Goal: Task Accomplishment & Management: Complete application form

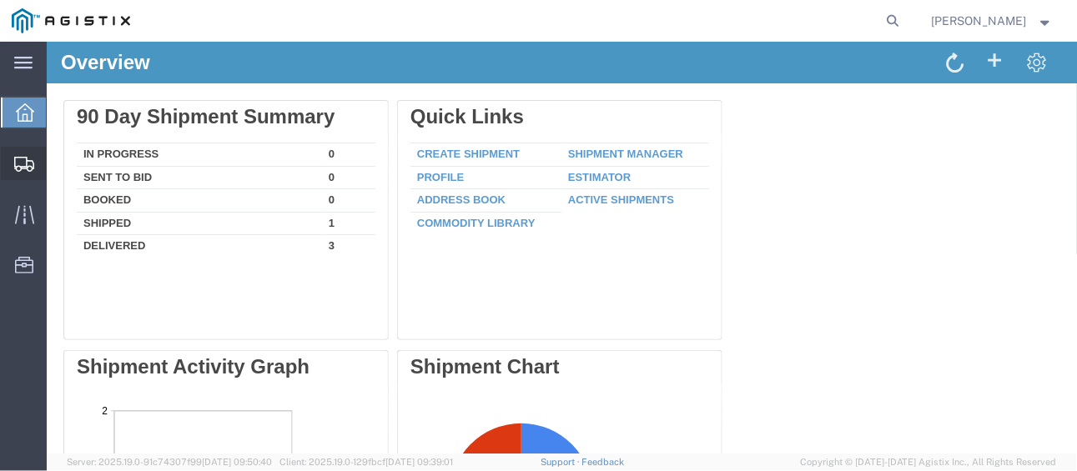
click at [0, 0] on span "Create Shipment" at bounding box center [0, 0] width 0 height 0
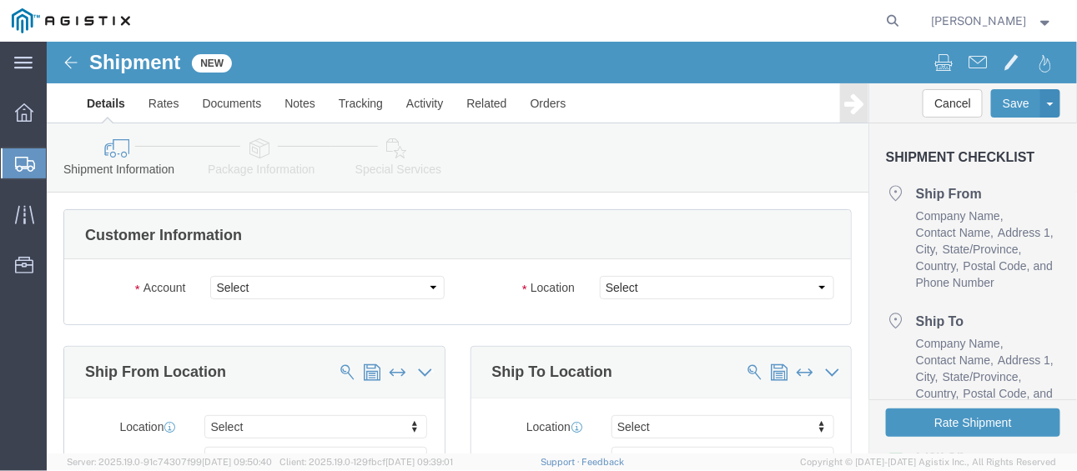
select select
click select "Select PG&E [PERSON_NAME]"
select select "9596"
click select "Select PG&E [PERSON_NAME]"
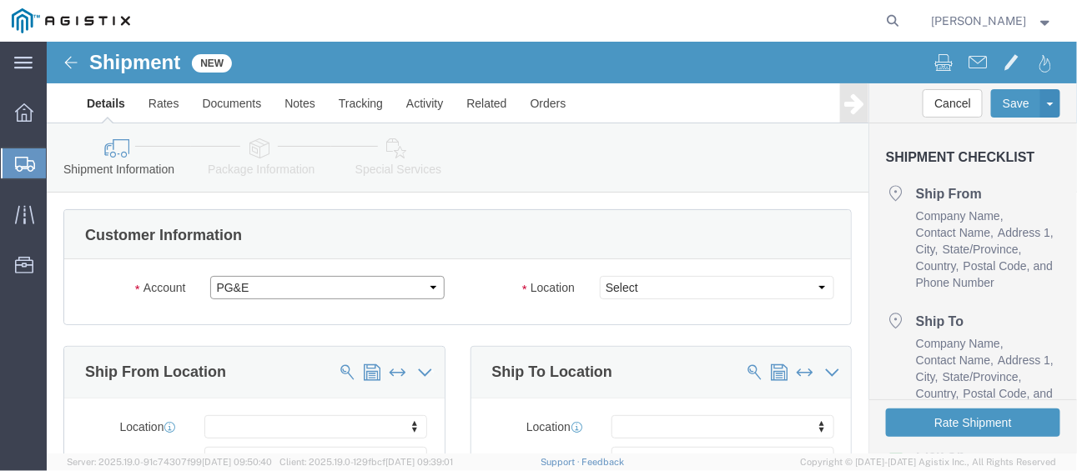
select select "PURCHORD"
select select
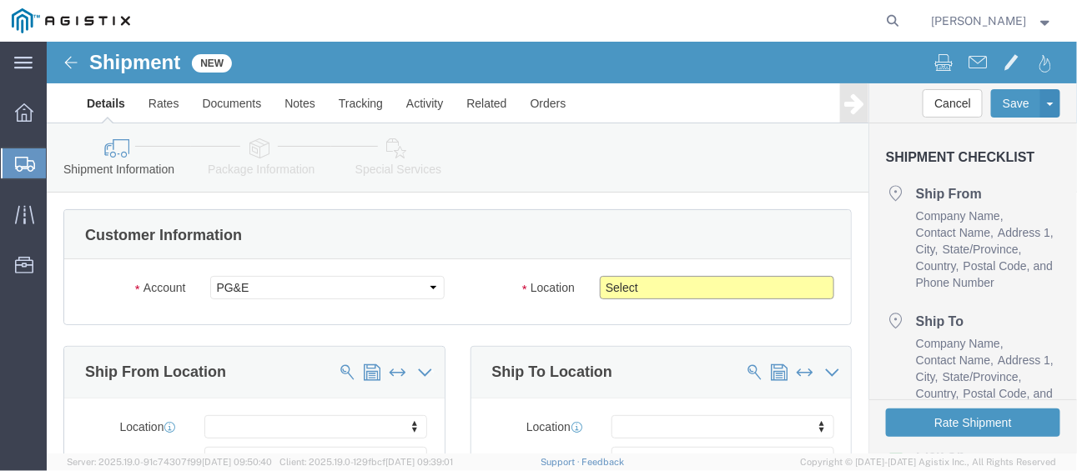
click select "Select All Others [GEOGRAPHIC_DATA] [GEOGRAPHIC_DATA] [GEOGRAPHIC_DATA] [GEOGRA…"
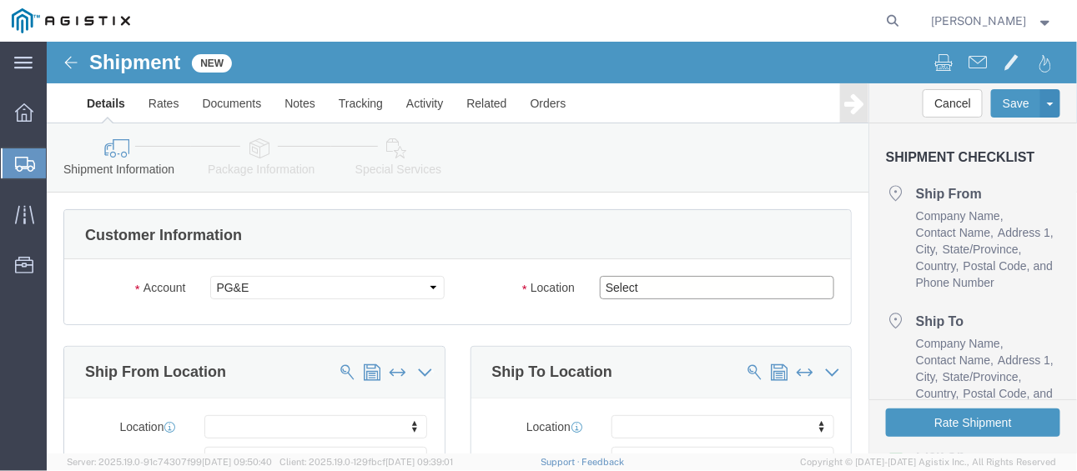
select select "19740"
click select "Select All Others [GEOGRAPHIC_DATA] [GEOGRAPHIC_DATA] [GEOGRAPHIC_DATA] [GEOGRA…"
click span
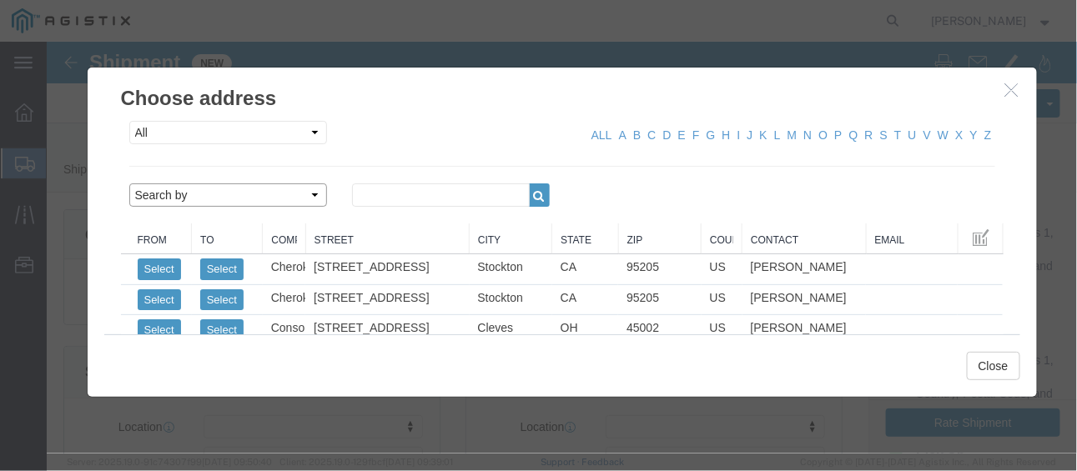
click select "Search by Address Book Name City Company Name Contact Name Country CustomerAlia…"
select select "companyName"
click select "Search by Address Book Name City Company Name Contact Name Country CustomerAlia…"
click input "text"
type input "TYDENBROOKS"
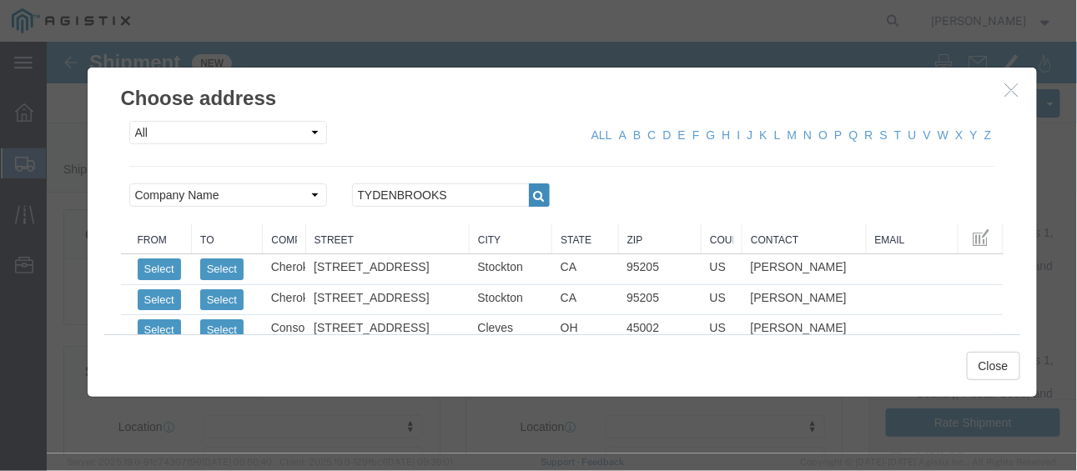
click icon "button"
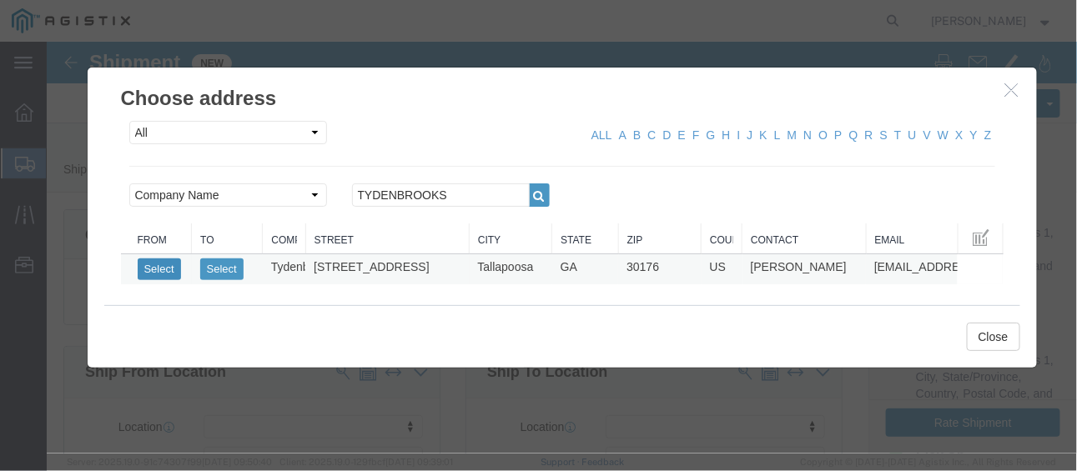
click button "Select"
select select
type input "[STREET_ADDRESS]"
type input "30176"
type input "8456893007"
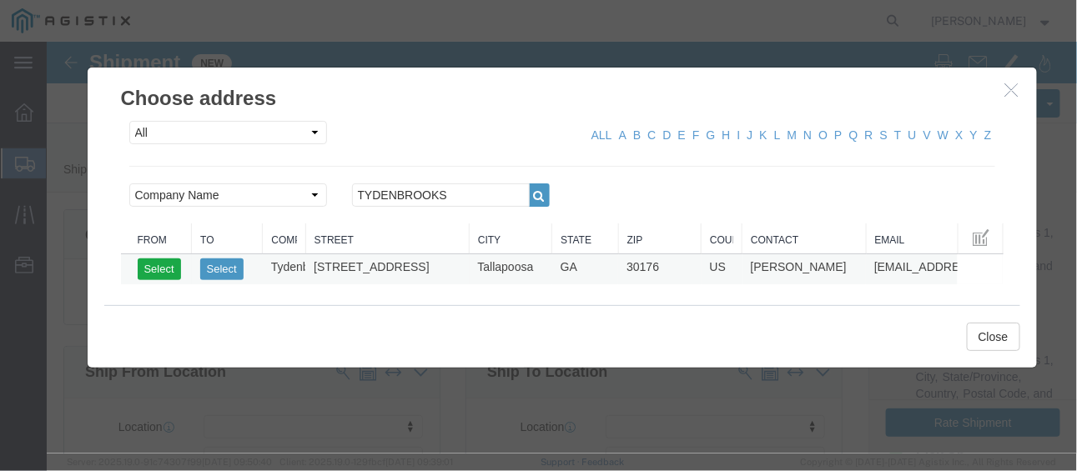
type input "[EMAIL_ADDRESS][DOMAIN_NAME]"
checkbox input "true"
type input "Tydenbrooks"
type input "[PERSON_NAME]"
type input "Tallapoosa"
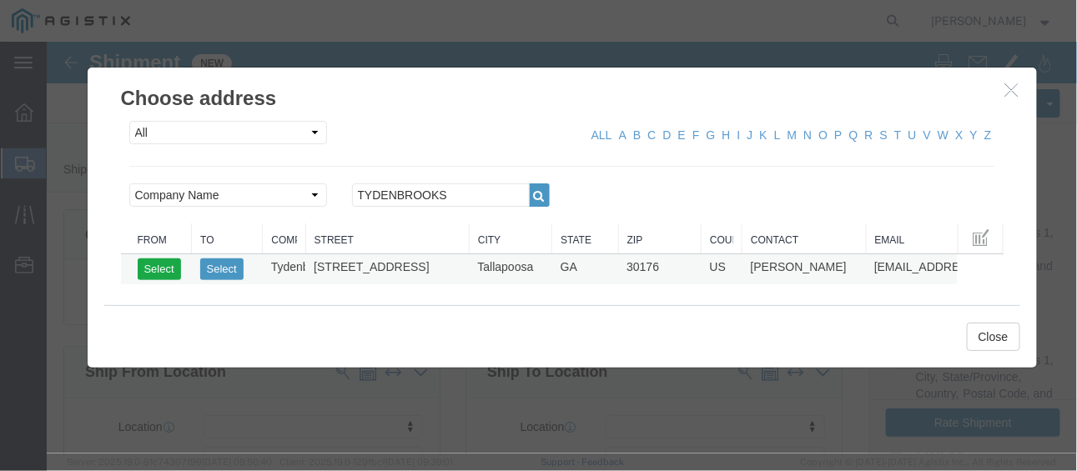
select select "GA"
click button "Close"
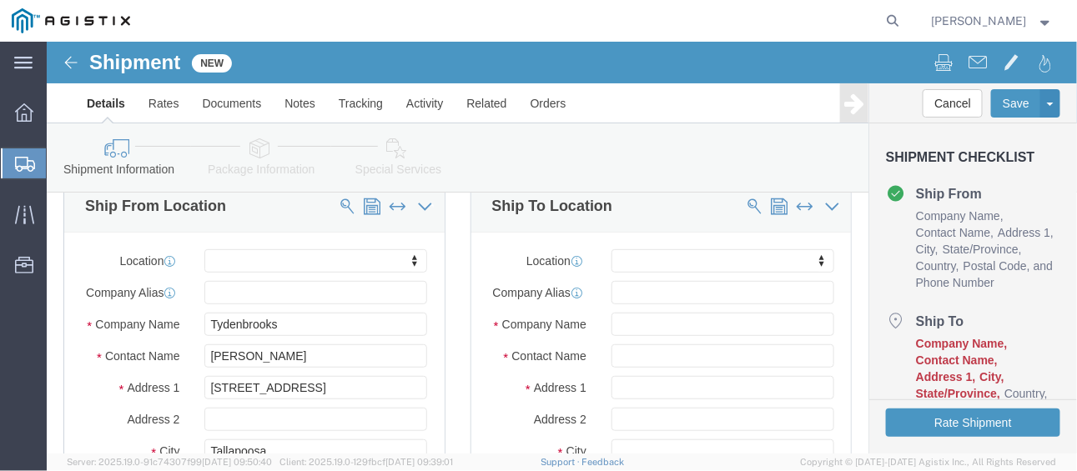
scroll to position [167, 0]
click span
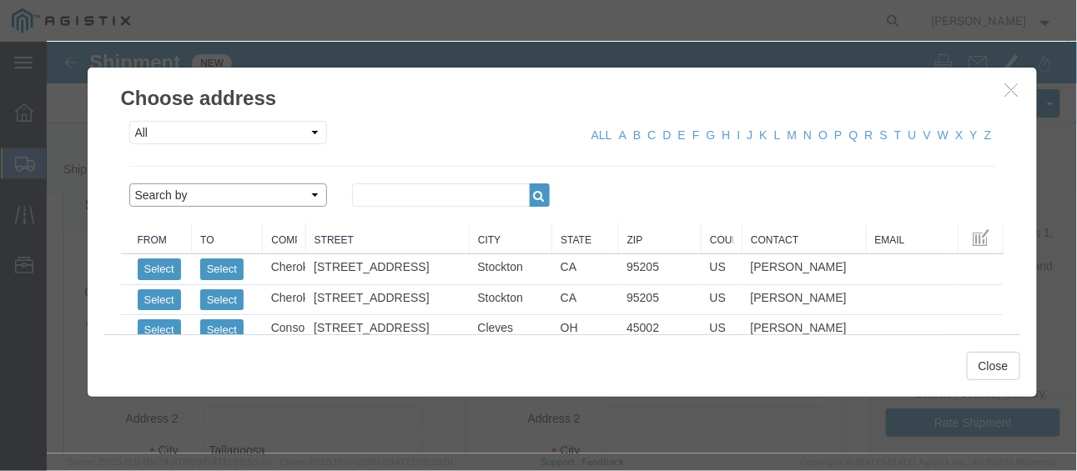
click select "Search by Address Book Name City Company Name Contact Name Country CustomerAlia…"
select select "zip"
click select "Search by Address Book Name City Company Name Contact Name Country CustomerAlia…"
click input "text"
type input "94538"
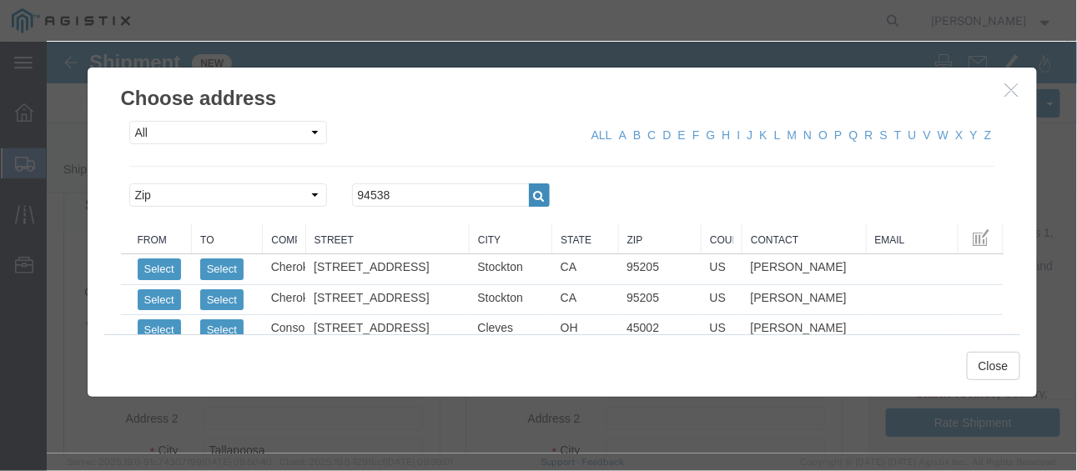
click button "button"
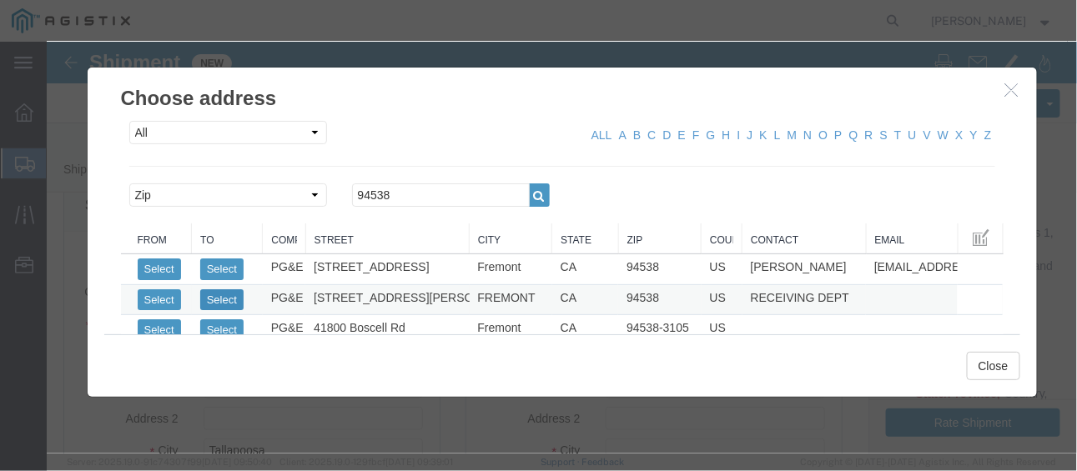
click button "Select"
select select
type input "[STREET_ADDRESS][PERSON_NAME]"
type input "94538"
type input "[PHONE_NUMBER]"
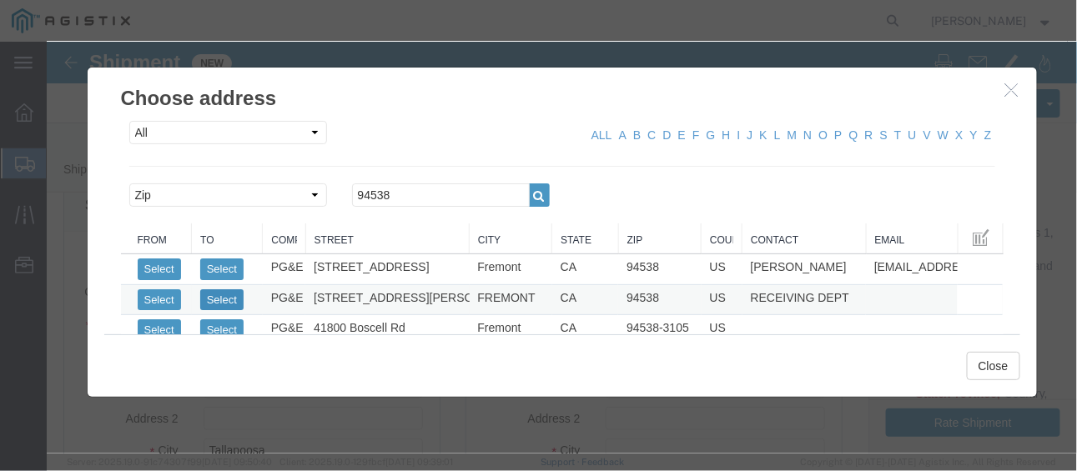
type input "PG&E"
type input "RECEIVING DEPT"
type input "FREMONT"
select select "CA"
click button "Close"
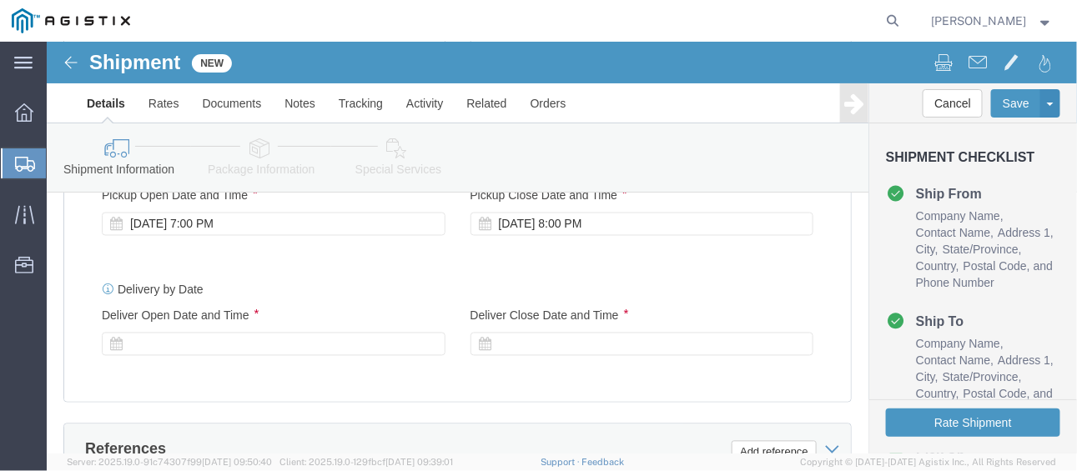
scroll to position [751, 0]
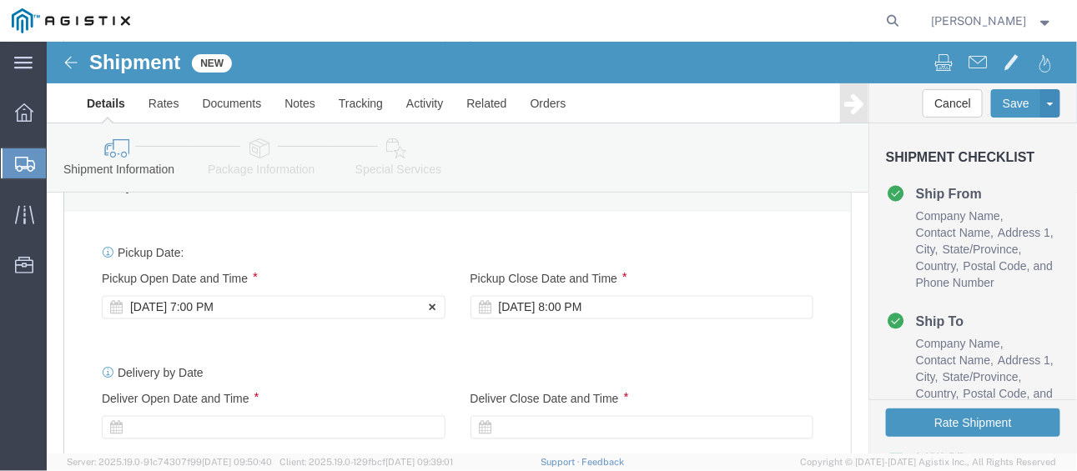
click icon
click div "[DATE] 7:00 PM"
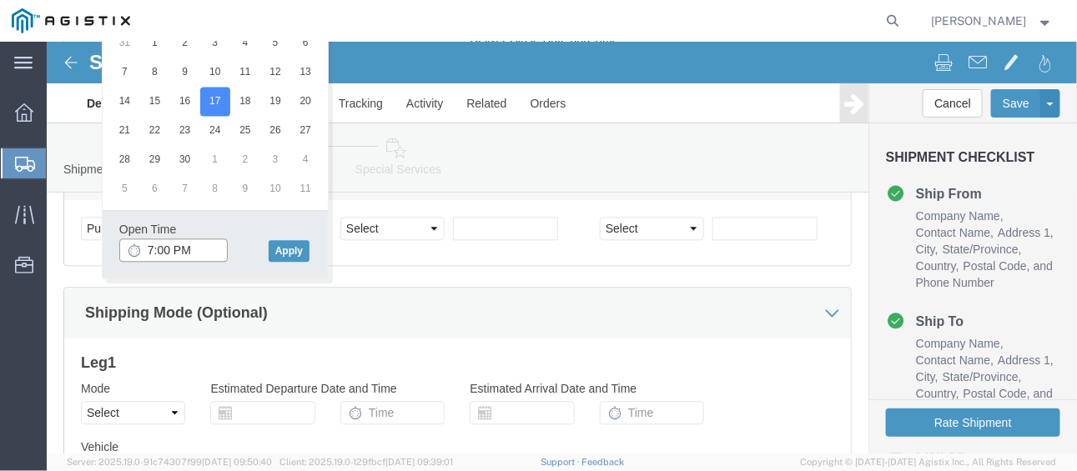
click input "7:00 PM"
type input "2:00 PM"
click button "Apply"
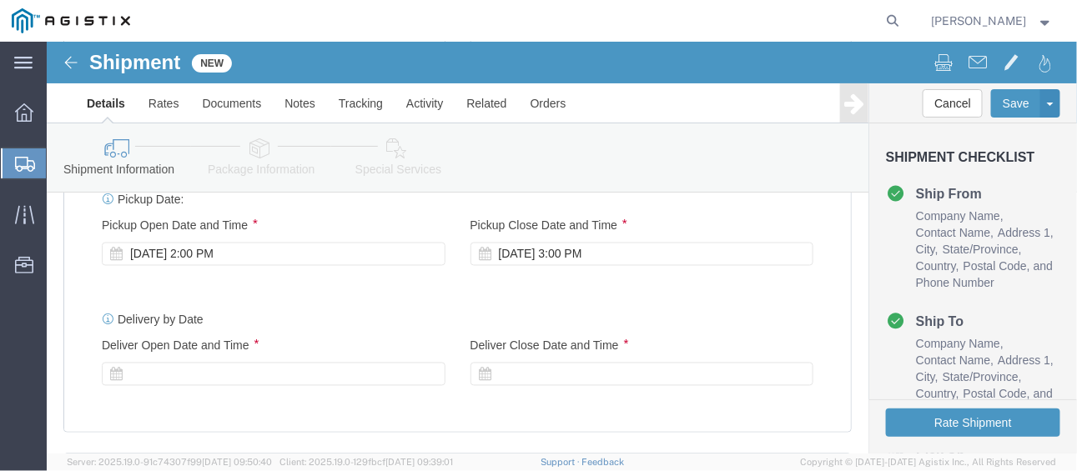
scroll to position [777, 0]
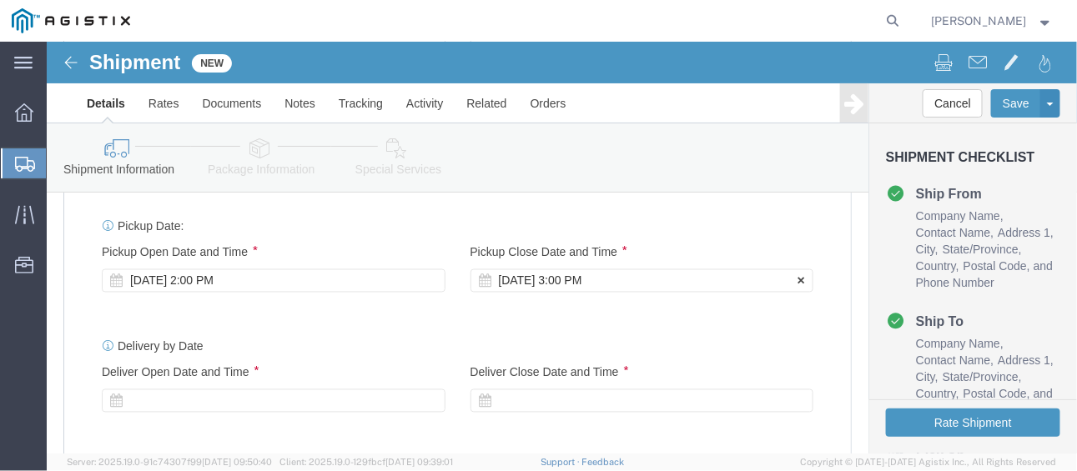
click div "[DATE] 3:00 PM"
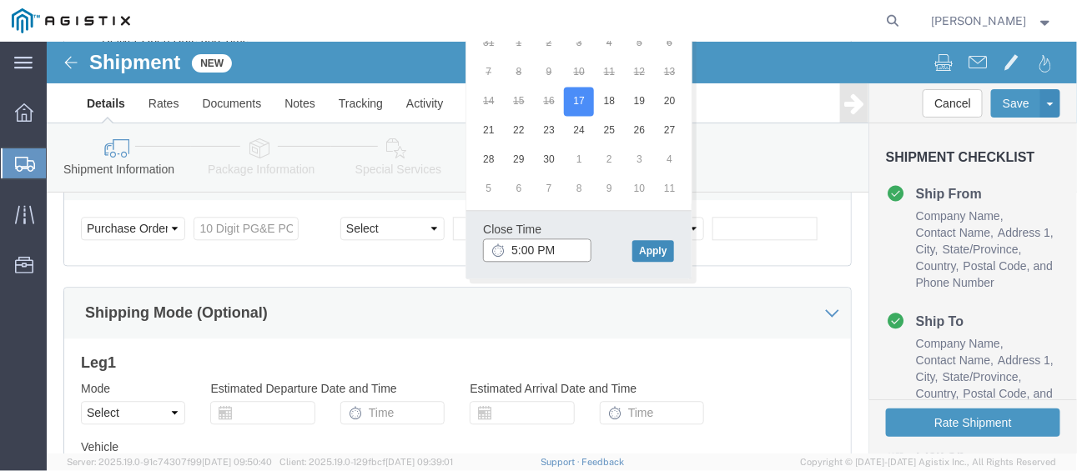
type input "5:00 PM"
click button "Apply"
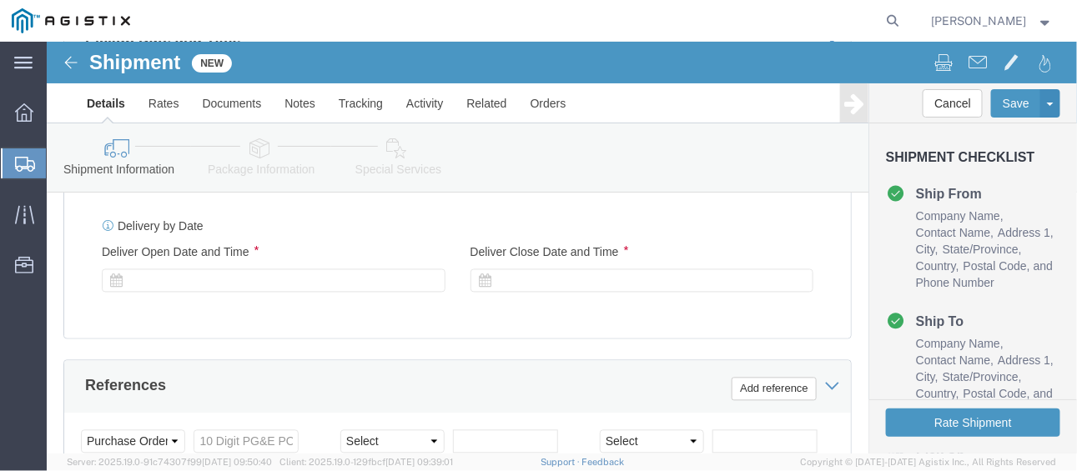
scroll to position [872, 0]
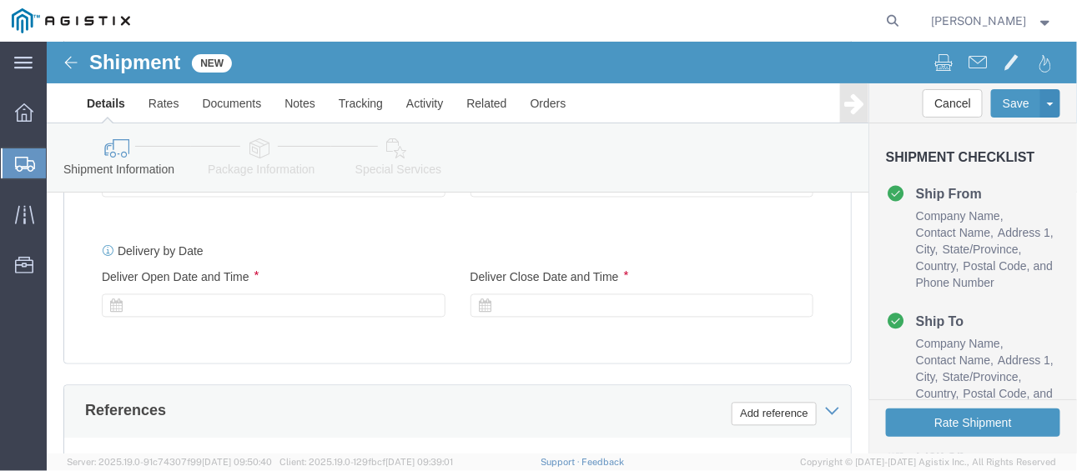
click div
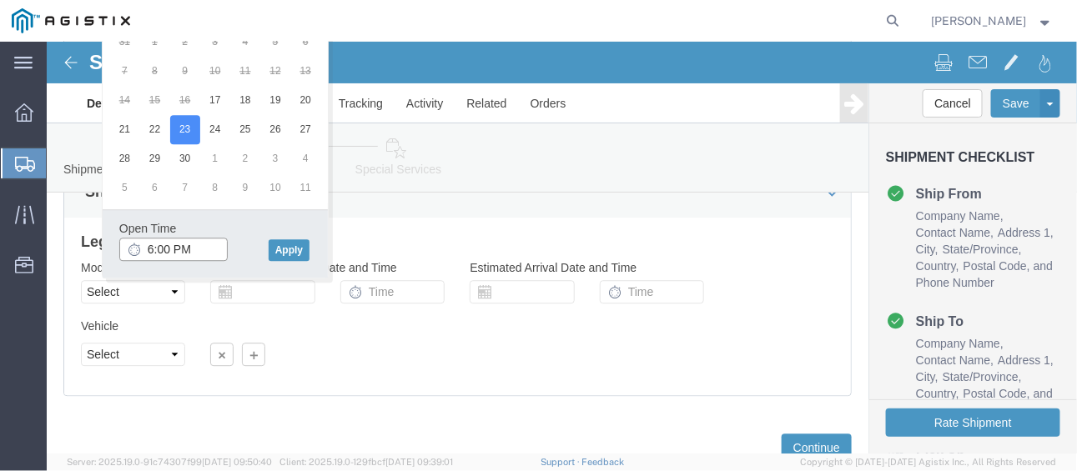
click input "6:00 PM"
click input "8:00 PM"
type input "8:00 AM"
click button "Apply"
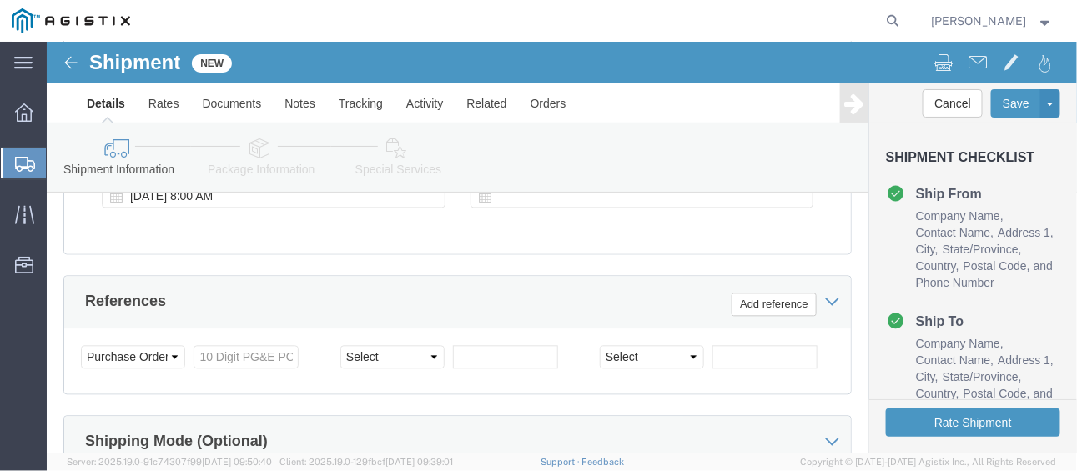
scroll to position [897, 0]
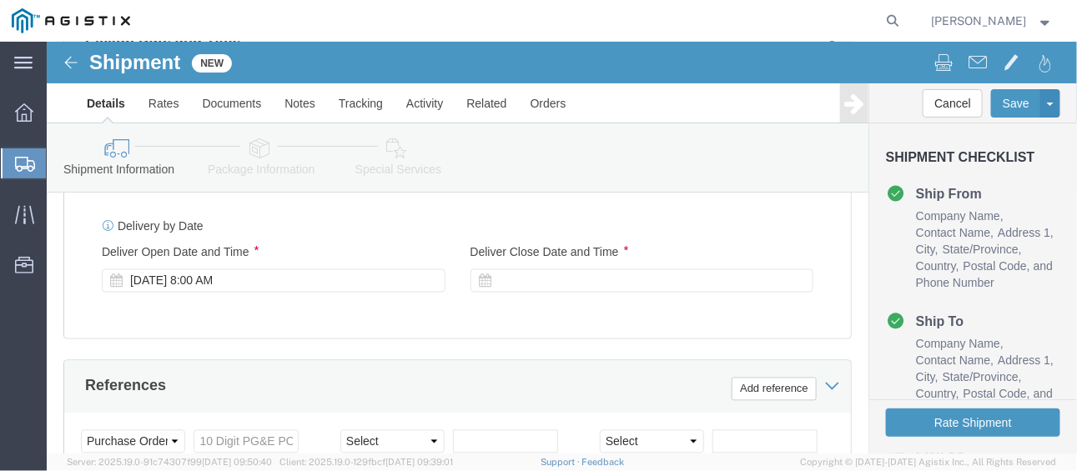
click div
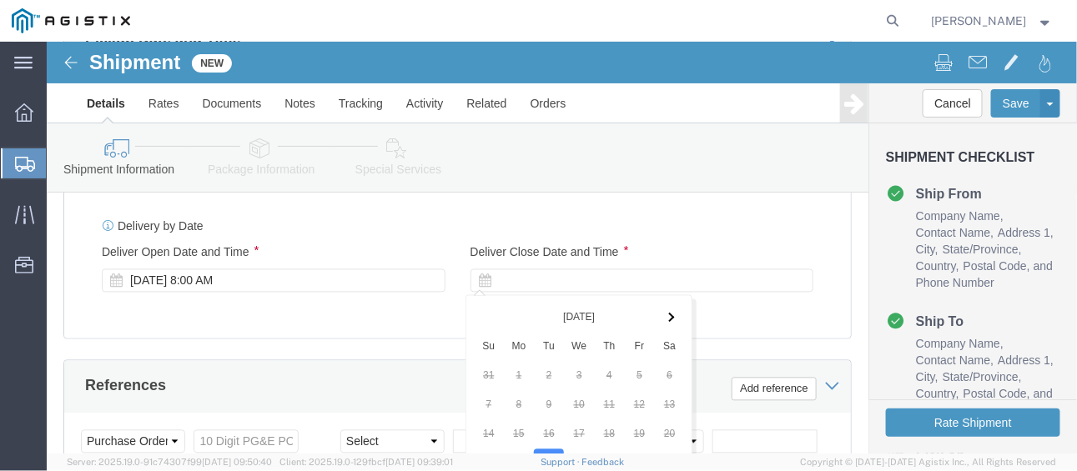
scroll to position [1232, 0]
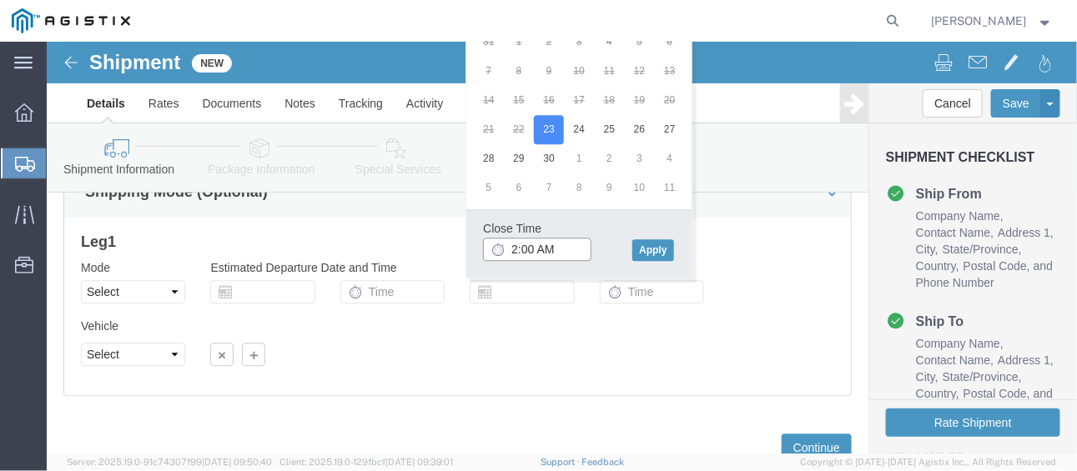
click input "2:00 AM"
type input "2:00 PM"
click button "Apply"
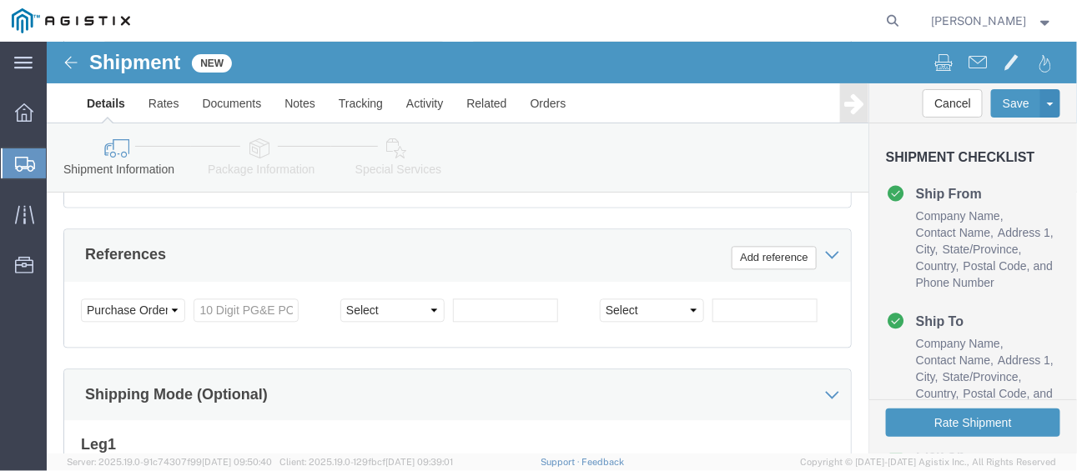
scroll to position [1039, 0]
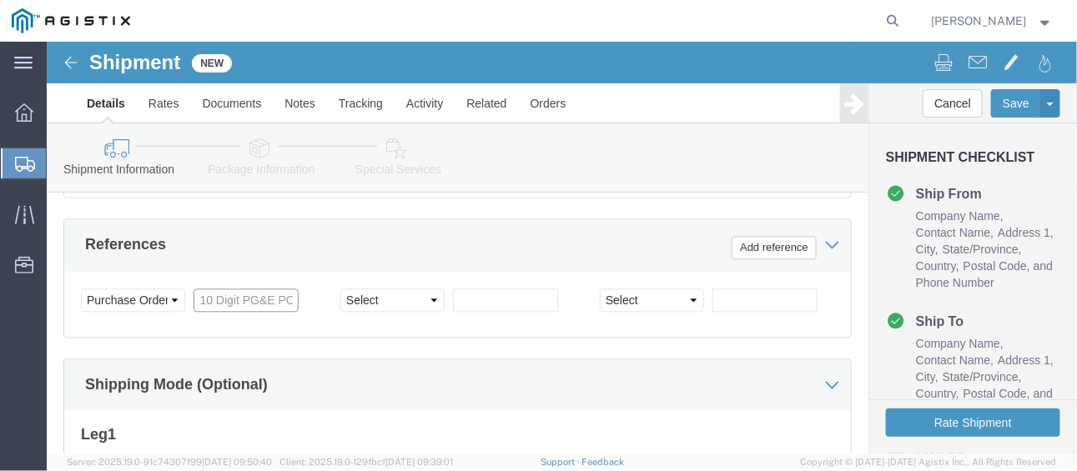
click input "text"
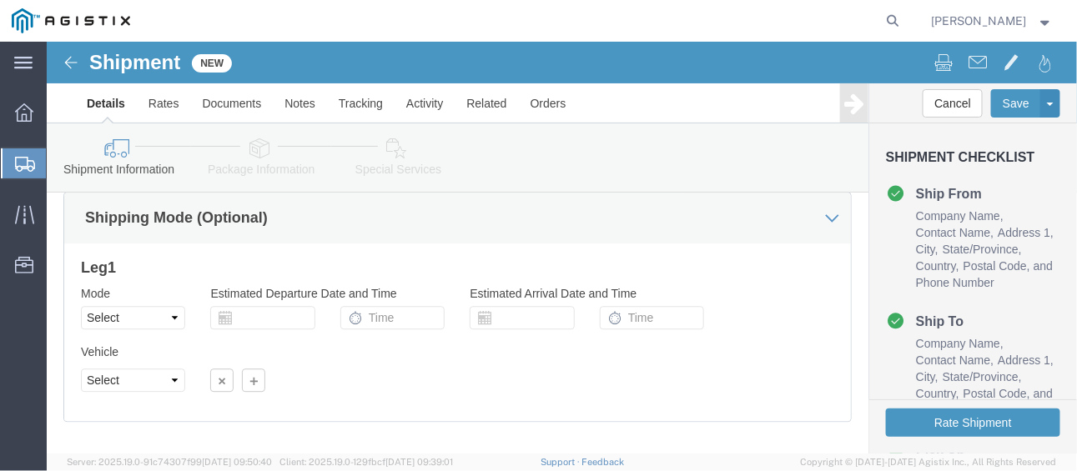
scroll to position [1289, 0]
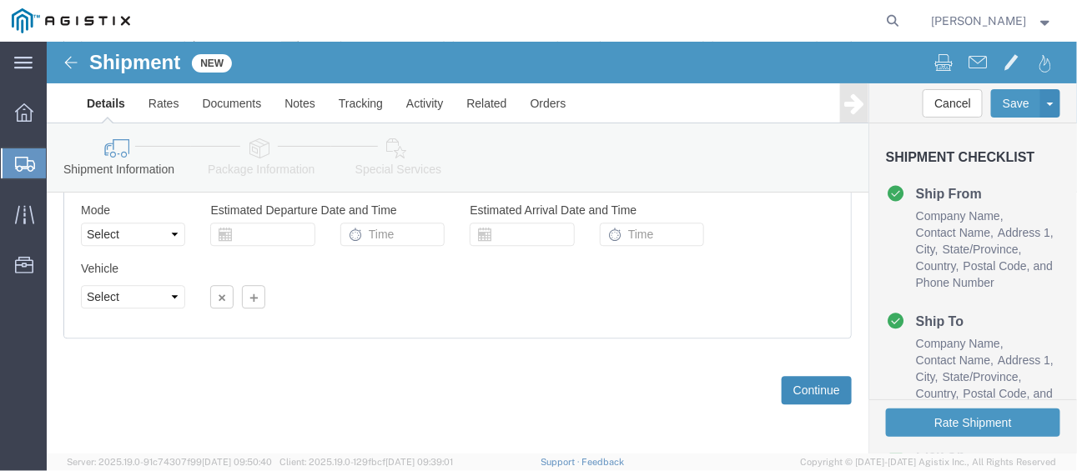
type input "3501417791"
click button "Continue"
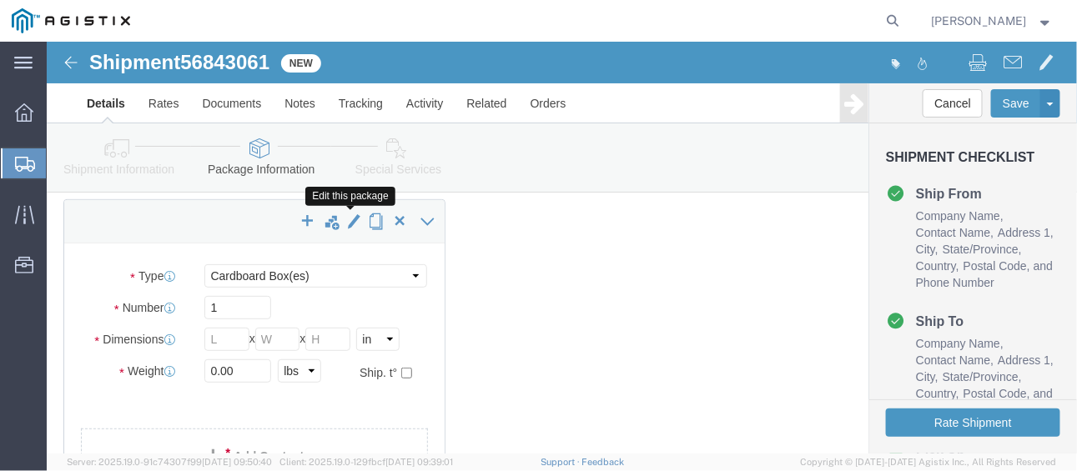
scroll to position [167, 0]
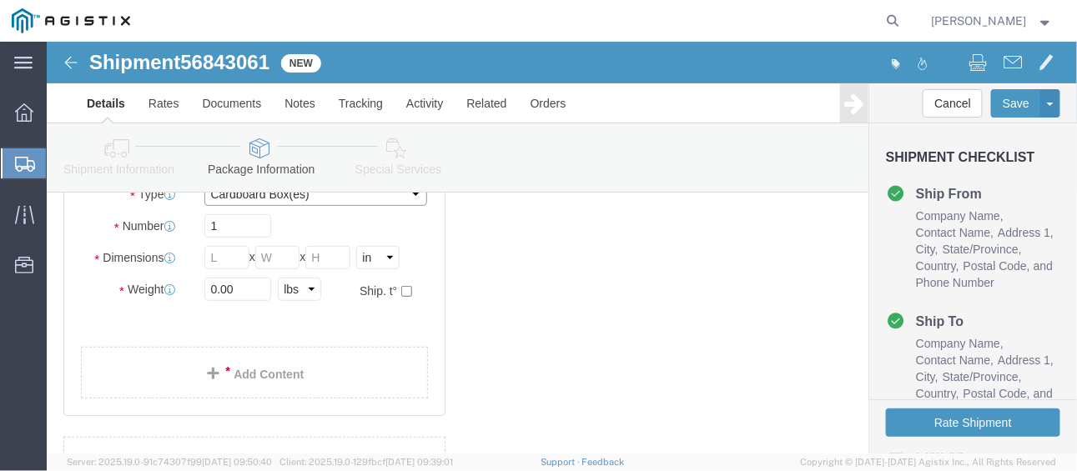
click select "Select Bulk Bundle(s) Cardboard Box(es) Carton(s) Crate(s) Drum(s) (Fiberboard)…"
select select "PSNS"
click select "Select Bulk Bundle(s) Cardboard Box(es) Carton(s) Crate(s) Drum(s) (Fiberboard)…"
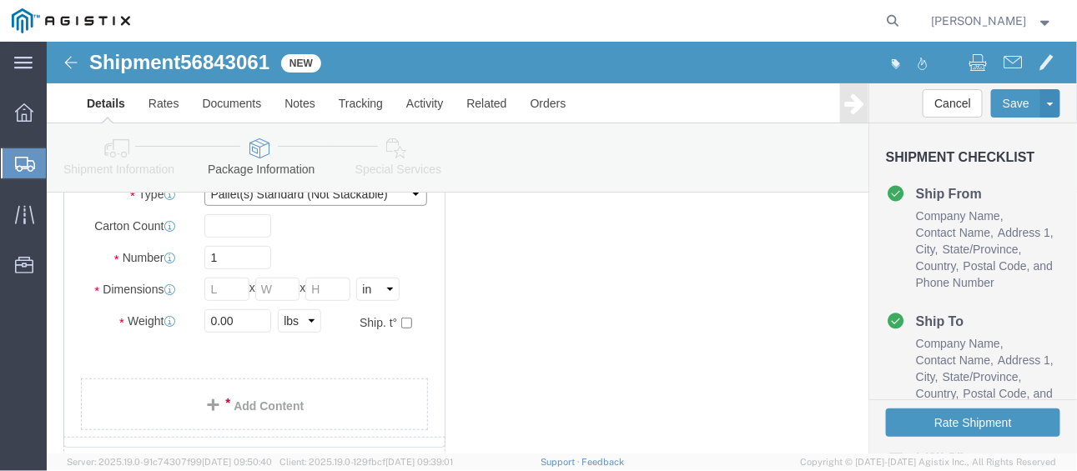
scroll to position [83, 0]
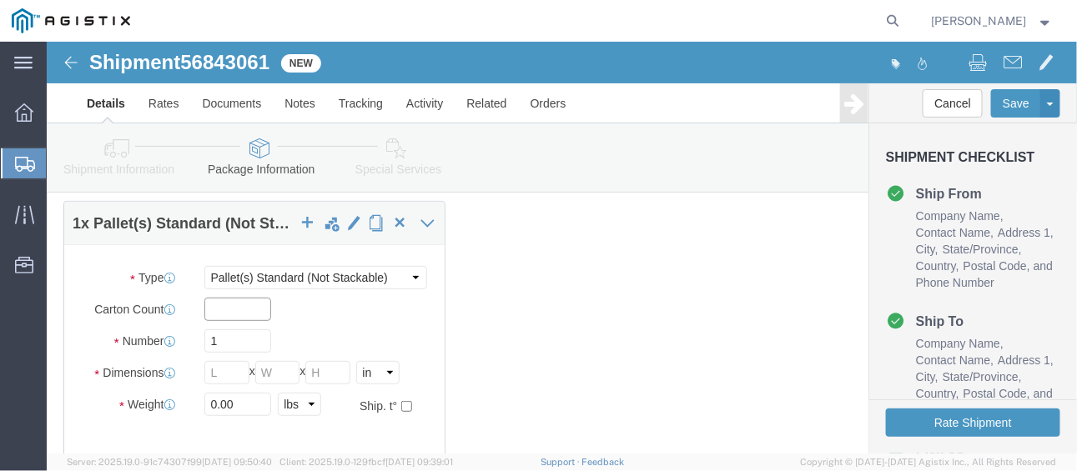
click input "text"
type input "4"
click input "text"
type input "40"
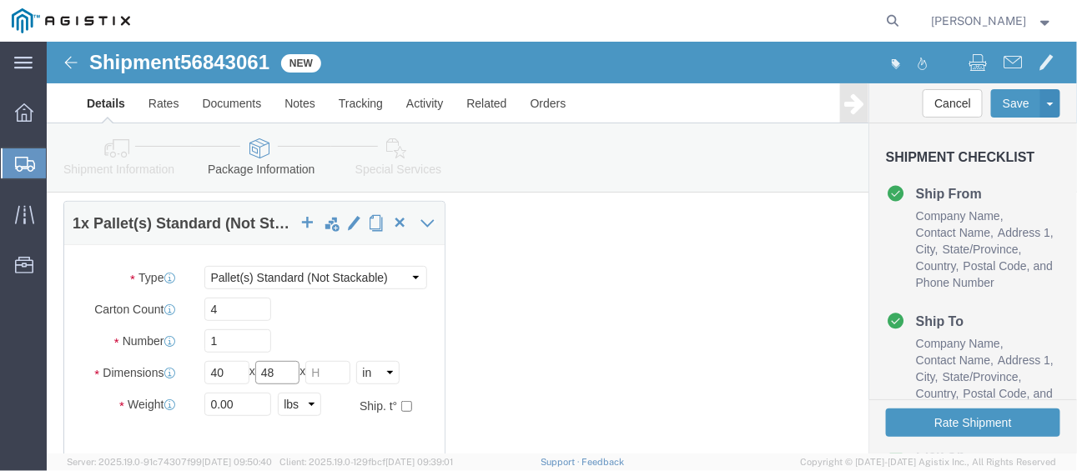
type input "48"
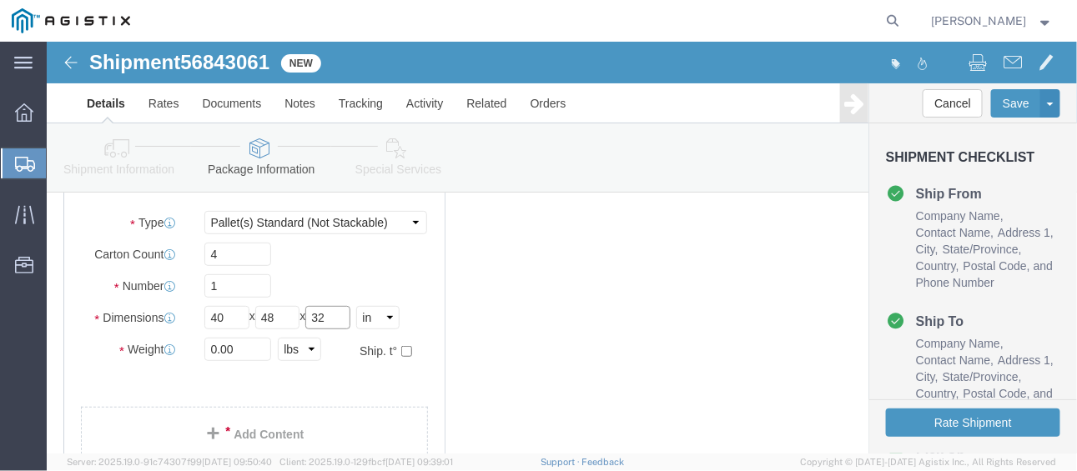
scroll to position [167, 0]
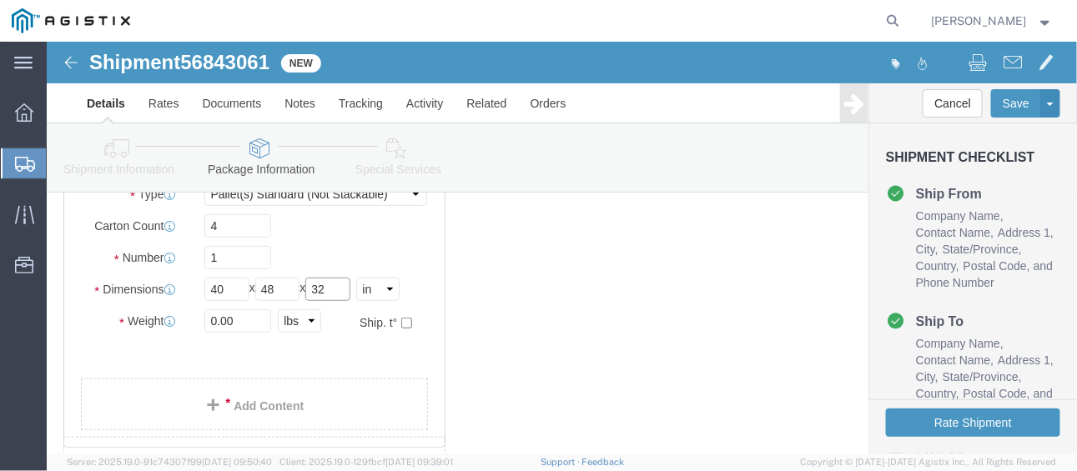
type input "32"
drag, startPoint x: 186, startPoint y: 279, endPoint x: 130, endPoint y: 271, distance: 56.4
click div "Weight 0.00 Select kgs lbs Ship. t°"
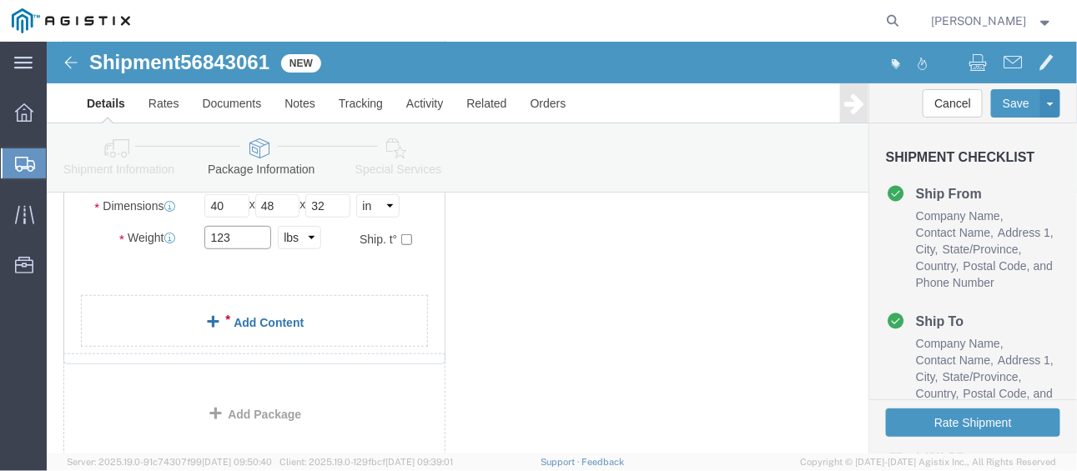
type input "123"
click link "Add Content"
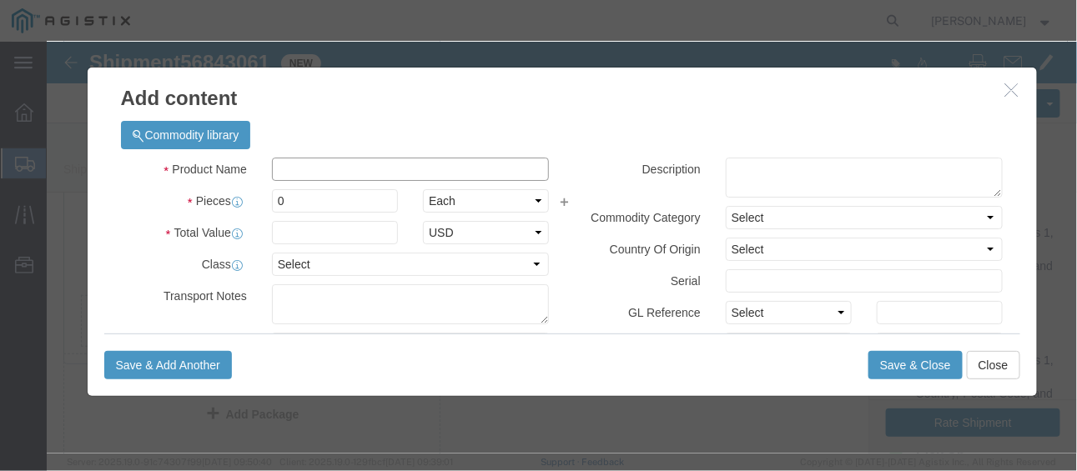
click input "text"
type input "e"
type input "ENDURO"
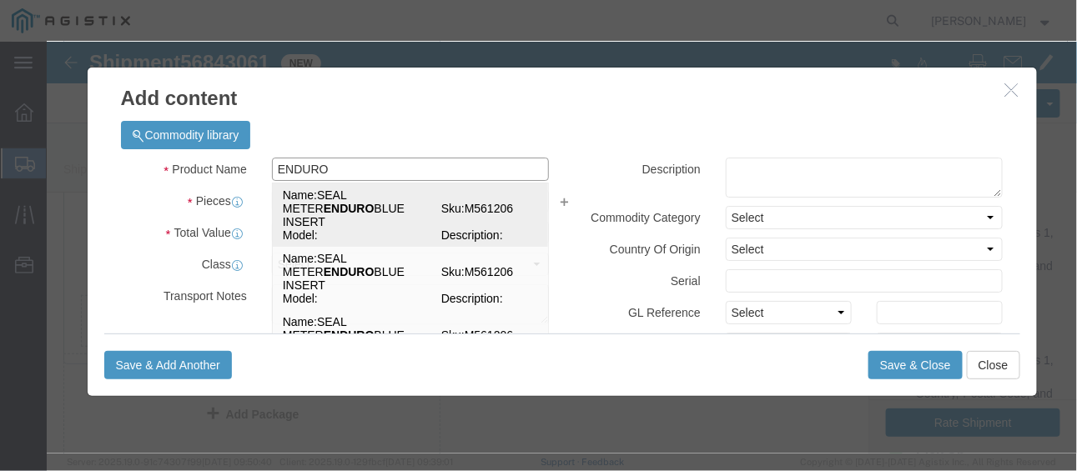
click td "Name: SEAL METER ENDURO BLUE INSERT"
select select
select select "USD"
type input "SEAL METER ENDURO BLUE INSERT"
type input "M561206"
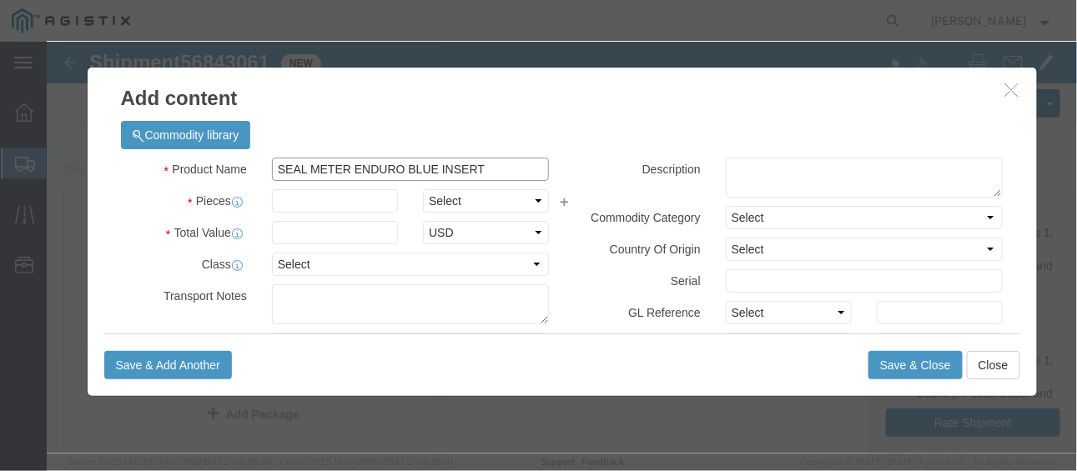
type input "SEAL METER ENDURO BLUE INSERT"
click input "text"
type input "20000"
click input "text"
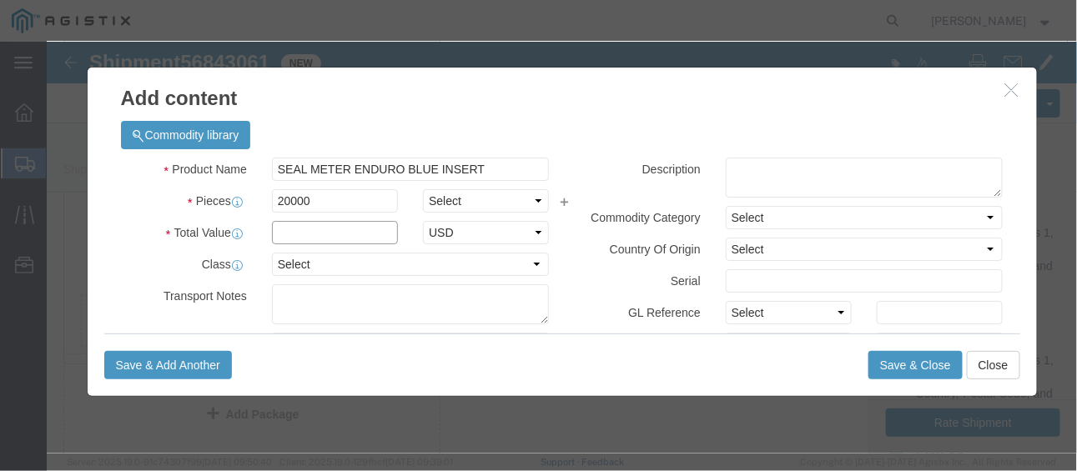
type input "8000"
click select "Select 50 55 60 65 70 85 92.5 100 125 175 250 300 400"
select select "70"
click select "Select 50 55 60 65 70 85 92.5 100 125 175 250 300 400"
click button "Save & Close"
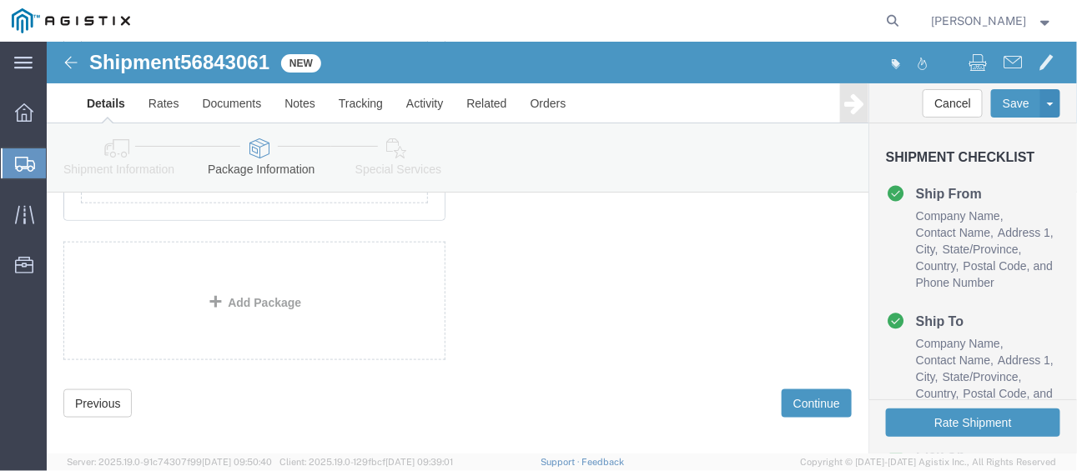
scroll to position [494, 0]
click button "Continue"
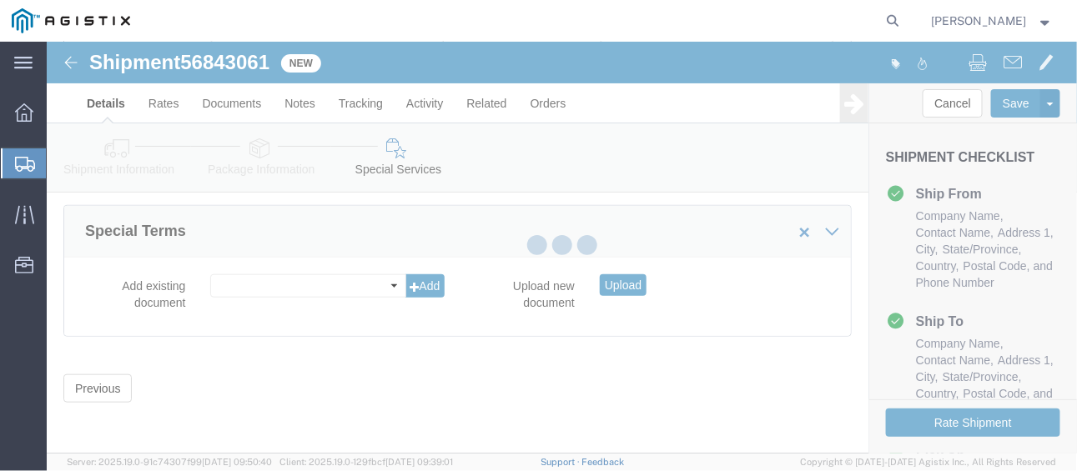
scroll to position [341, 0]
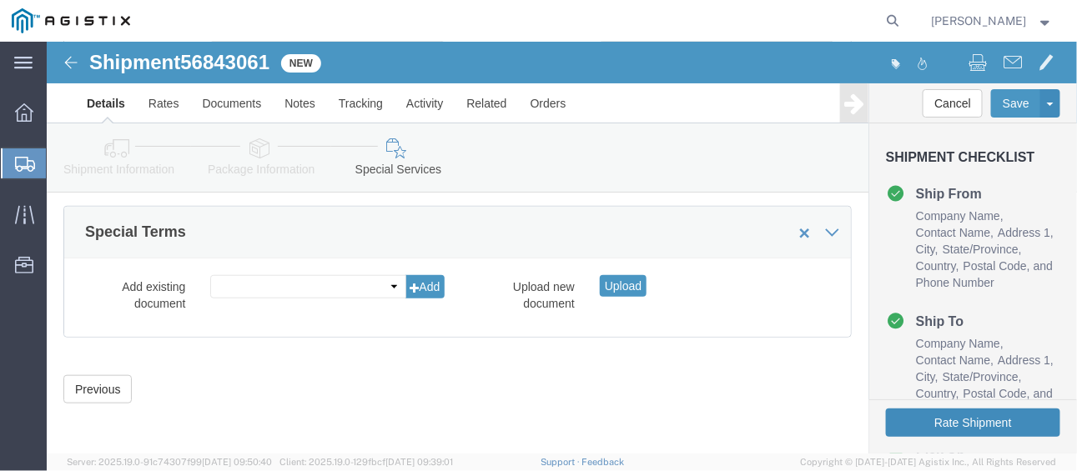
click button "Rate Shipment"
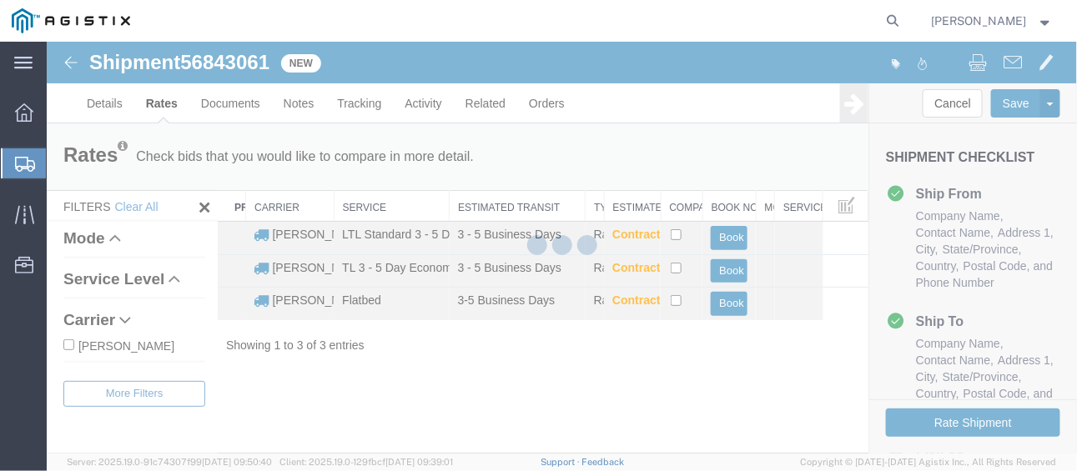
scroll to position [0, 0]
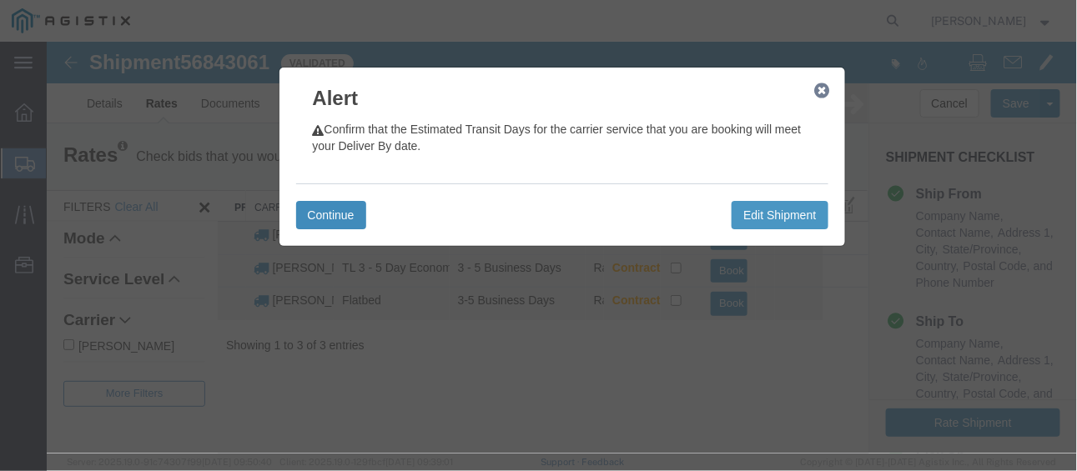
click at [338, 216] on button "Continue" at bounding box center [330, 214] width 70 height 28
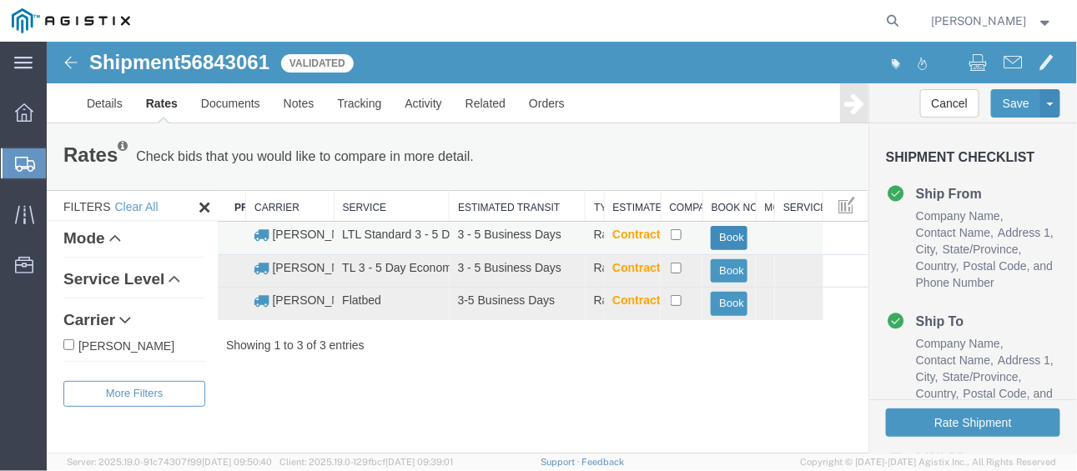
click at [723, 235] on button "Book" at bounding box center [728, 237] width 37 height 24
